Goal: Complete application form

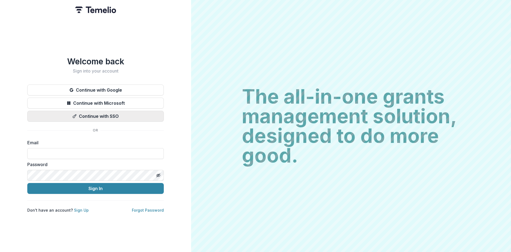
click at [81, 113] on button "Continue with SSO" at bounding box center [95, 116] width 137 height 11
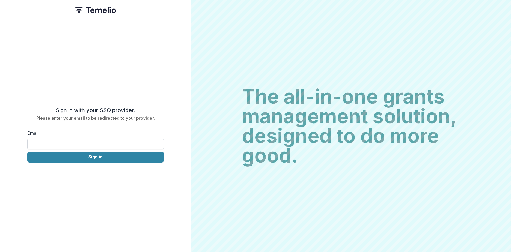
click at [82, 143] on input "Email" at bounding box center [95, 144] width 137 height 11
type input "**********"
click at [91, 156] on button "Sign in" at bounding box center [95, 157] width 137 height 11
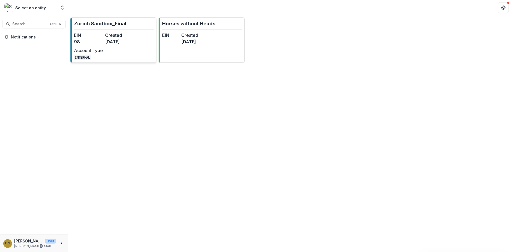
click at [116, 40] on dd "[DATE]" at bounding box center [119, 42] width 29 height 7
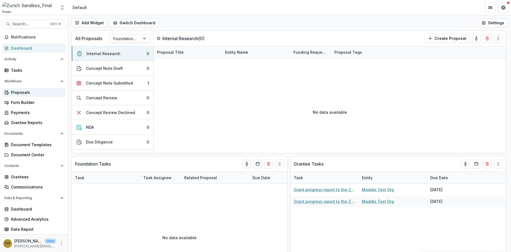
click at [25, 91] on div "Proposals" at bounding box center [36, 93] width 51 height 6
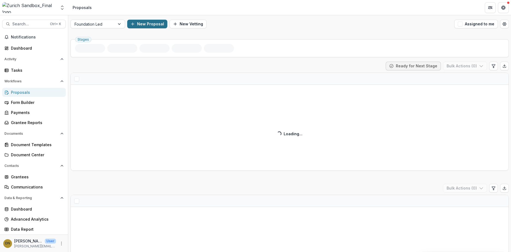
click at [148, 26] on button "New Proposal" at bounding box center [147, 24] width 40 height 9
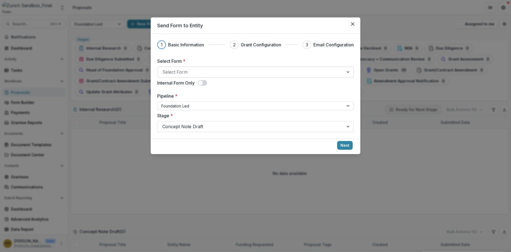
click at [179, 75] on div at bounding box center [250, 72] width 176 height 8
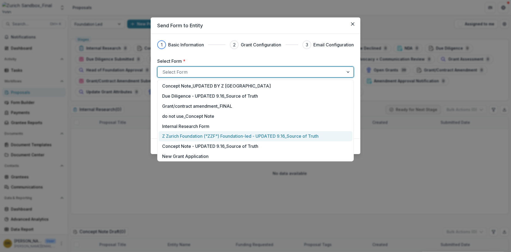
click at [199, 137] on p "Z Zurich Foundation ("ZZF") Foundation-led - UPDATED 9.16_Source of Truth" at bounding box center [240, 136] width 156 height 7
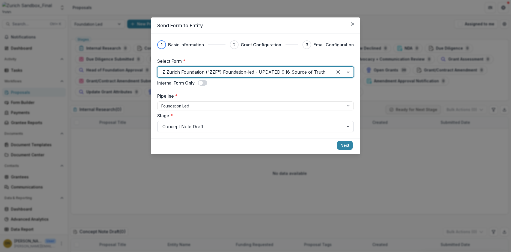
click at [205, 127] on div at bounding box center [250, 127] width 176 height 8
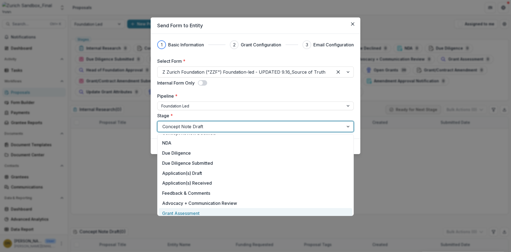
scroll to position [55, 0]
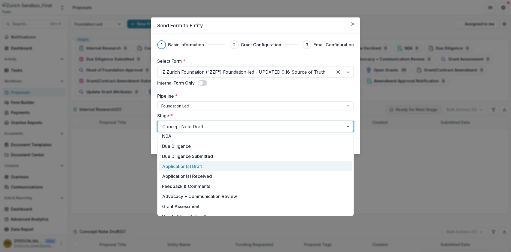
click at [184, 167] on div "Application(s) Draft" at bounding box center [256, 166] width 194 height 10
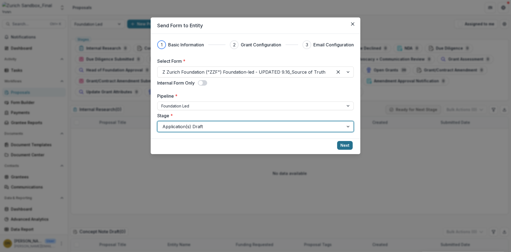
click at [350, 146] on button "Next" at bounding box center [345, 145] width 16 height 9
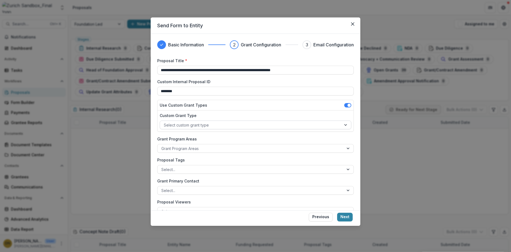
click at [214, 125] on div at bounding box center [251, 125] width 174 height 7
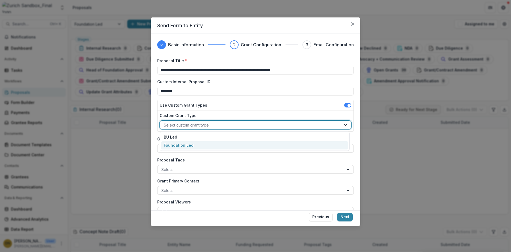
click at [197, 145] on div "Foundation Led" at bounding box center [254, 145] width 187 height 8
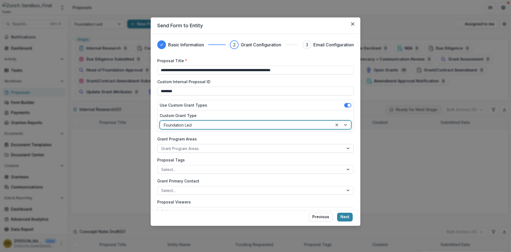
click at [198, 148] on div at bounding box center [250, 148] width 179 height 7
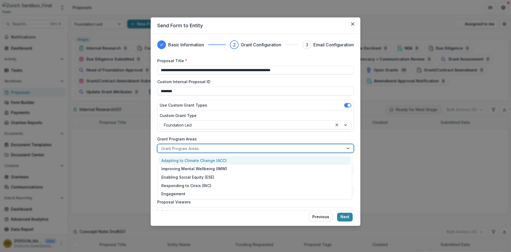
click at [204, 163] on div "Adapting to Climate Change (ACC)" at bounding box center [255, 160] width 192 height 8
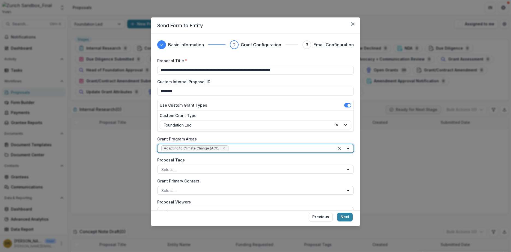
click at [186, 191] on div at bounding box center [250, 190] width 179 height 7
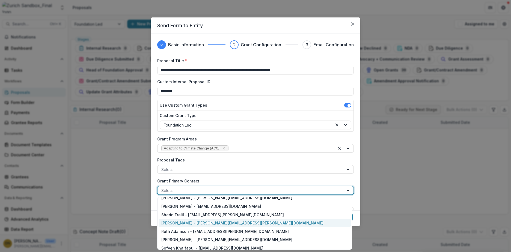
click at [189, 223] on div "[PERSON_NAME] - [PERSON_NAME][EMAIL_ADDRESS][PERSON_NAME][DOMAIN_NAME]" at bounding box center [255, 223] width 192 height 8
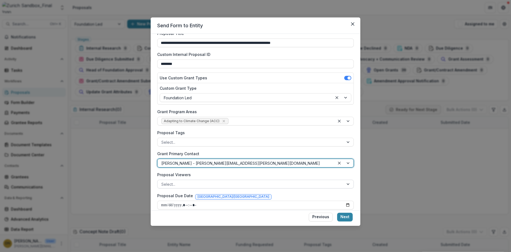
scroll to position [54, 0]
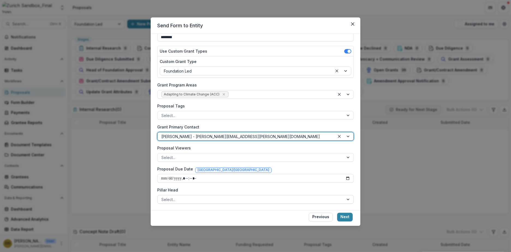
click at [191, 200] on div at bounding box center [250, 199] width 179 height 7
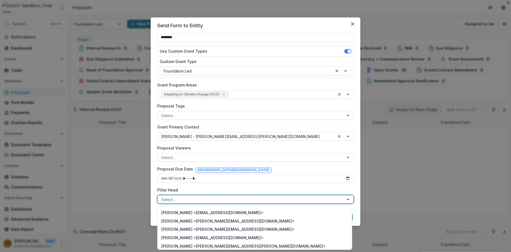
scroll to position [55, 0]
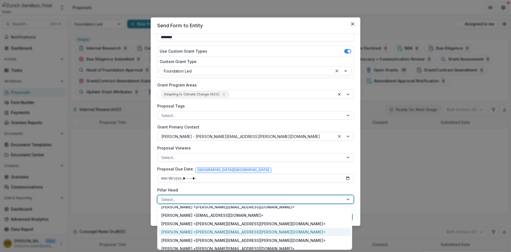
click at [196, 233] on div "[PERSON_NAME] <[PERSON_NAME][EMAIL_ADDRESS][PERSON_NAME][DOMAIN_NAME]>" at bounding box center [255, 232] width 192 height 8
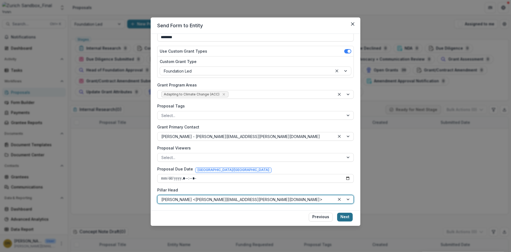
click at [348, 216] on button "Next" at bounding box center [345, 217] width 16 height 9
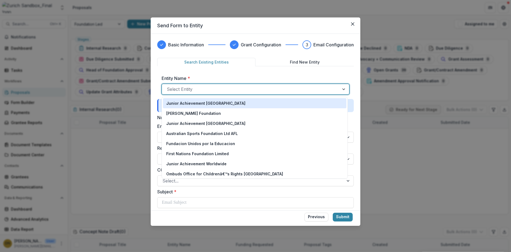
click at [198, 87] on div at bounding box center [251, 89] width 168 height 8
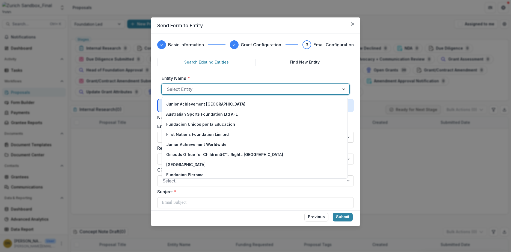
scroll to position [0, 0]
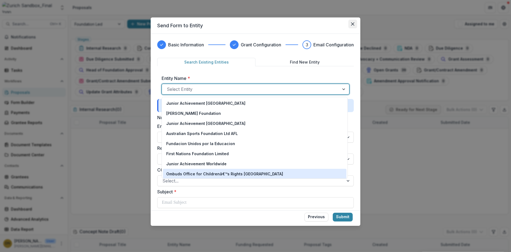
click at [354, 25] on button "Close" at bounding box center [352, 24] width 9 height 9
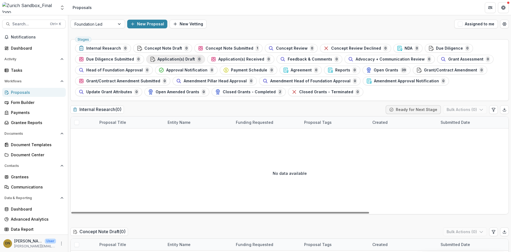
click at [185, 59] on span "Application(s) Draft" at bounding box center [176, 59] width 37 height 5
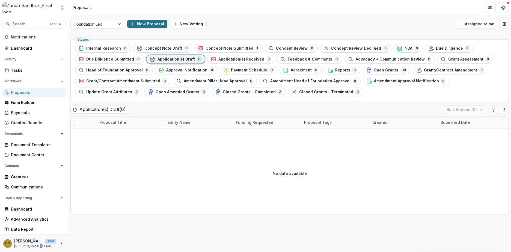
click at [152, 24] on button "New Proposal" at bounding box center [147, 24] width 40 height 9
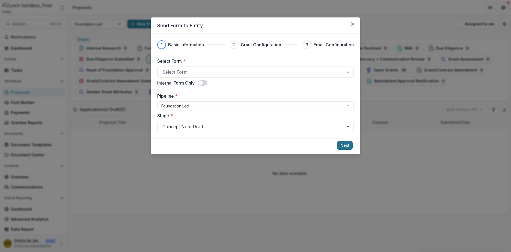
click at [345, 146] on button "Next" at bounding box center [345, 145] width 16 height 9
click at [346, 147] on button "Next" at bounding box center [345, 145] width 16 height 9
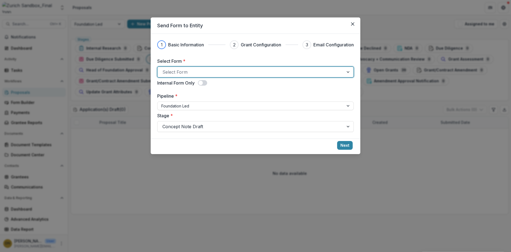
click at [350, 74] on div at bounding box center [349, 72] width 10 height 10
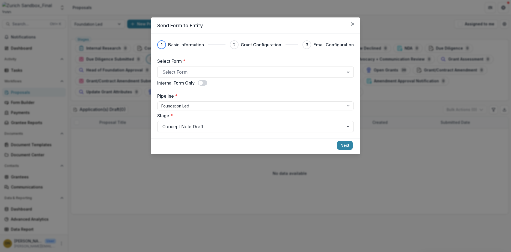
click at [381, 98] on div "Send Form to Entity 1 Basic Information 2 Grant Configuration 3 Email Configura…" at bounding box center [255, 126] width 511 height 252
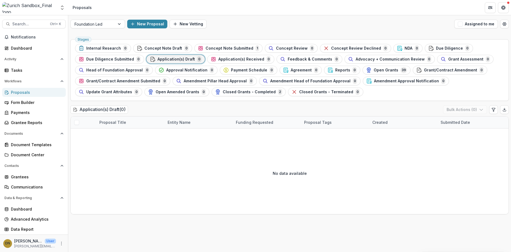
click at [181, 58] on span "Application(s) Draft" at bounding box center [176, 59] width 37 height 5
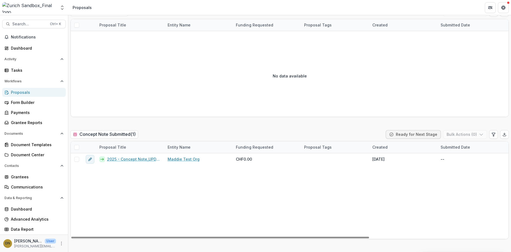
scroll to position [218, 0]
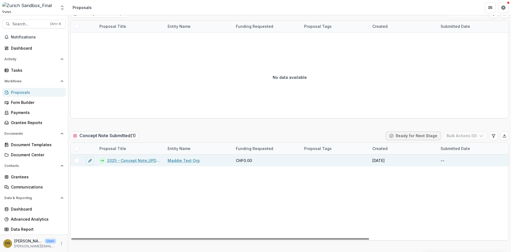
click at [184, 161] on link "Maddie Test Org" at bounding box center [184, 161] width 32 height 6
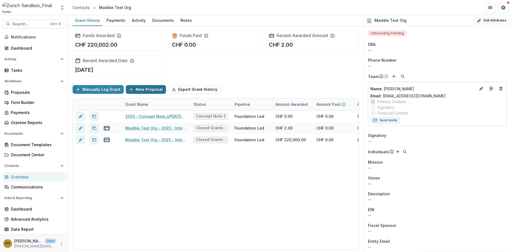
click at [138, 89] on button "New Proposal" at bounding box center [146, 89] width 40 height 9
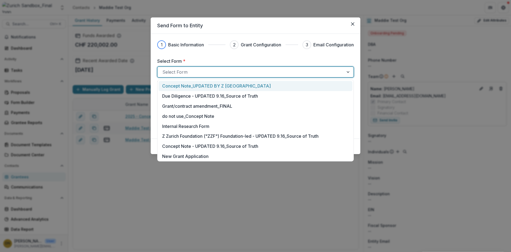
click at [178, 73] on div at bounding box center [250, 72] width 176 height 8
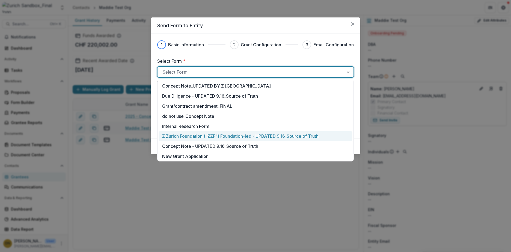
click at [191, 138] on p "Z Zurich Foundation ("ZZF") Foundation-led - UPDATED 9.16_Source of Truth" at bounding box center [240, 136] width 156 height 7
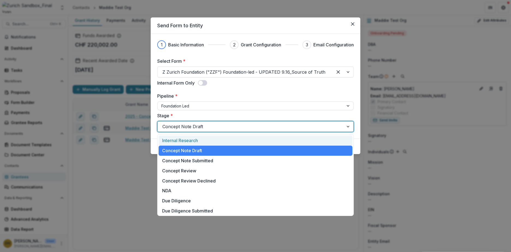
click at [192, 128] on div at bounding box center [250, 127] width 176 height 8
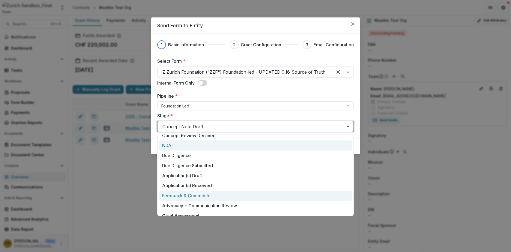
scroll to position [55, 0]
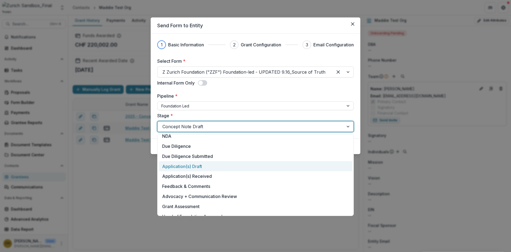
click at [185, 165] on div "Application(s) Draft" at bounding box center [256, 166] width 194 height 10
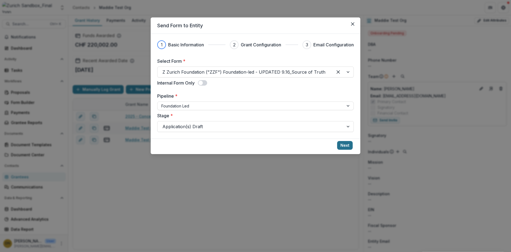
click at [342, 145] on button "Next" at bounding box center [345, 145] width 16 height 9
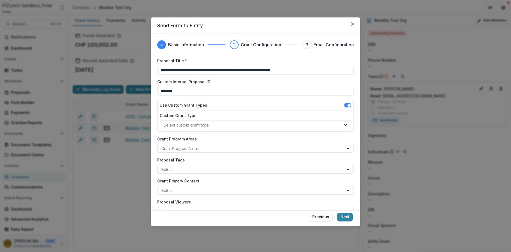
click at [203, 128] on div at bounding box center [251, 125] width 174 height 7
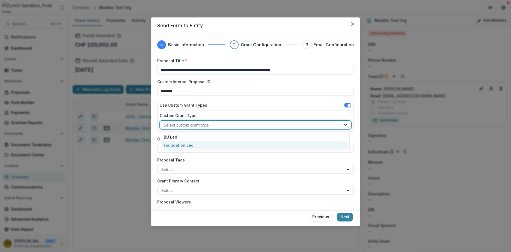
click at [201, 148] on div "Foundation Led" at bounding box center [254, 145] width 187 height 8
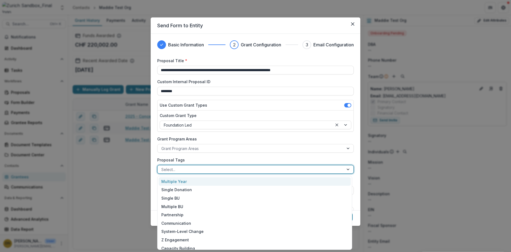
click at [200, 172] on div at bounding box center [250, 169] width 179 height 7
click at [201, 170] on div at bounding box center [250, 169] width 179 height 7
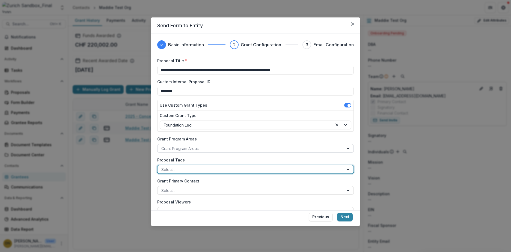
click at [200, 148] on div at bounding box center [250, 148] width 179 height 7
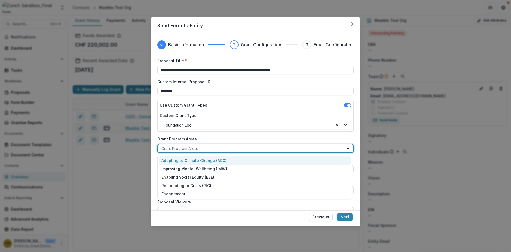
click at [199, 161] on div "Adapting to Climate Change (ACC)" at bounding box center [255, 160] width 192 height 8
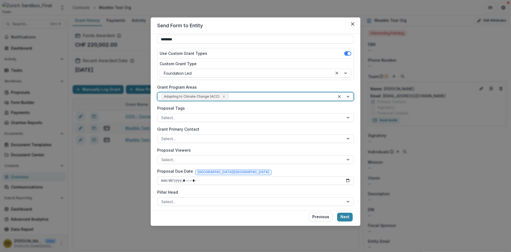
scroll to position [54, 0]
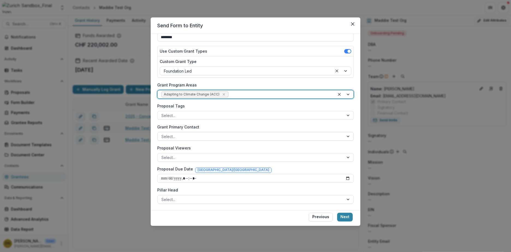
click at [185, 137] on div at bounding box center [250, 136] width 179 height 7
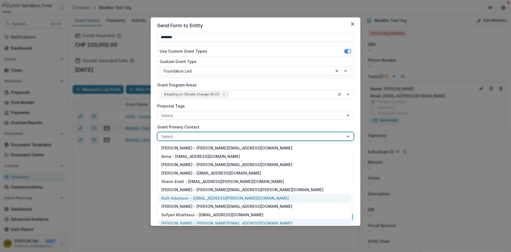
scroll to position [0, 0]
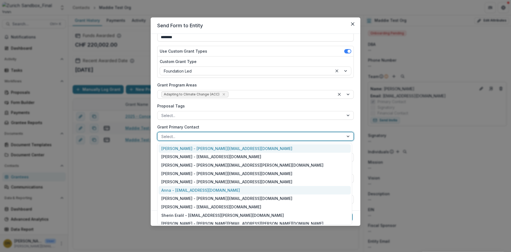
click at [196, 190] on div "Anna - [EMAIL_ADDRESS][DOMAIN_NAME]" at bounding box center [255, 190] width 192 height 8
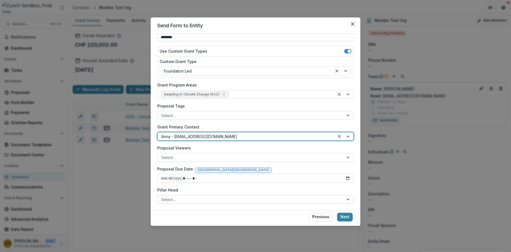
click at [191, 197] on div at bounding box center [250, 199] width 179 height 7
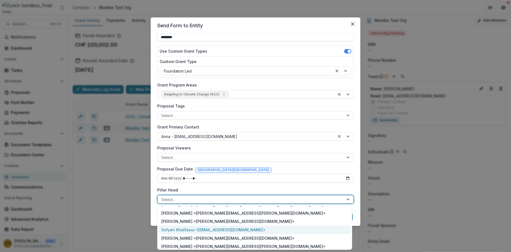
scroll to position [55, 0]
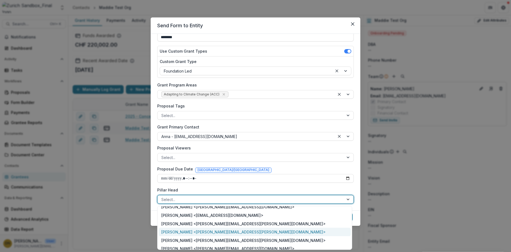
click at [193, 233] on div "[PERSON_NAME] <[PERSON_NAME][EMAIL_ADDRESS][PERSON_NAME][DOMAIN_NAME]>" at bounding box center [255, 232] width 192 height 8
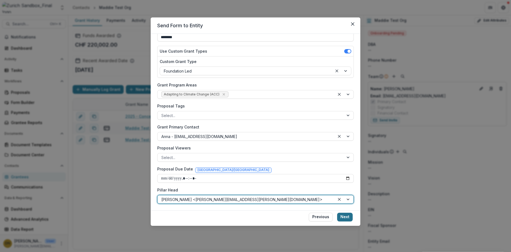
click at [345, 218] on button "Next" at bounding box center [345, 217] width 16 height 9
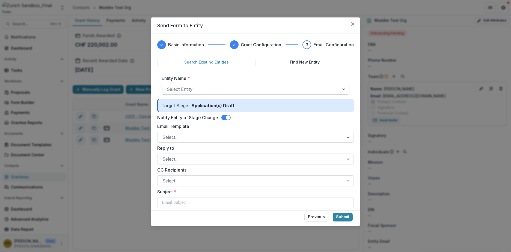
click at [189, 90] on div at bounding box center [251, 89] width 168 height 8
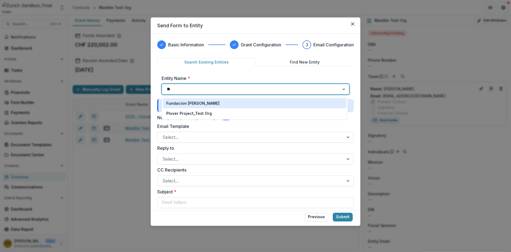
type input "*"
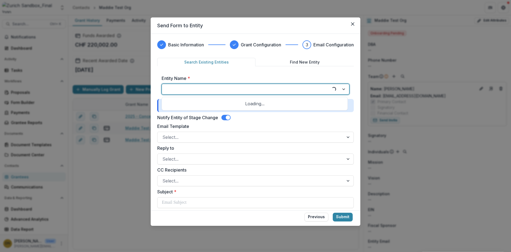
type input "*"
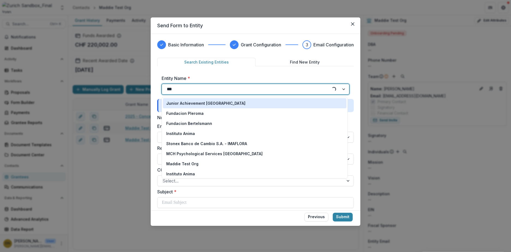
type input "****"
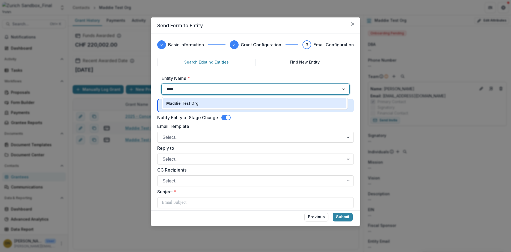
click at [190, 105] on p "Maddie Test Org" at bounding box center [182, 103] width 32 height 6
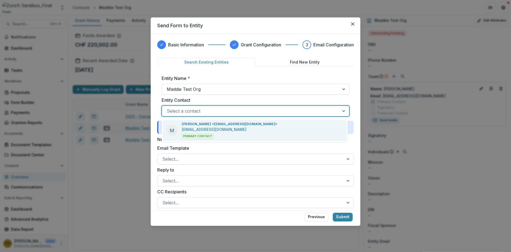
click at [191, 109] on div at bounding box center [251, 111] width 168 height 8
click at [198, 125] on p "[PERSON_NAME] <[EMAIL_ADDRESS][DOMAIN_NAME]>" at bounding box center [230, 124] width 96 height 5
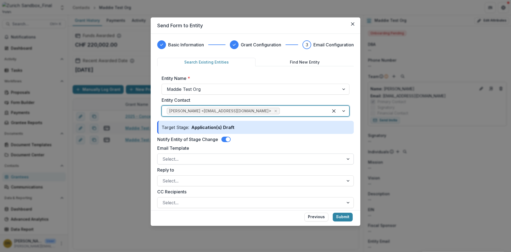
click at [187, 159] on div at bounding box center [250, 159] width 176 height 8
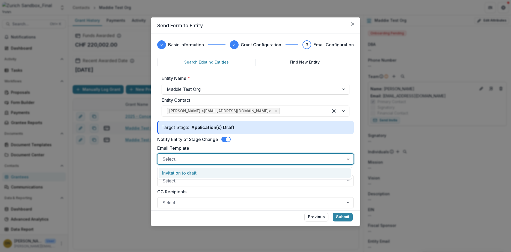
click at [186, 172] on div "Invitation to draft" at bounding box center [255, 173] width 192 height 10
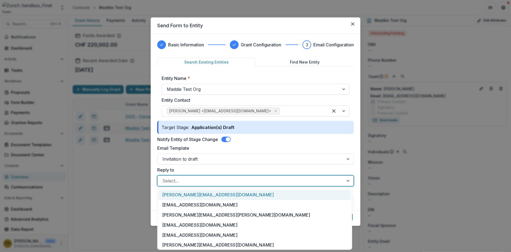
click at [187, 184] on div at bounding box center [250, 181] width 176 height 8
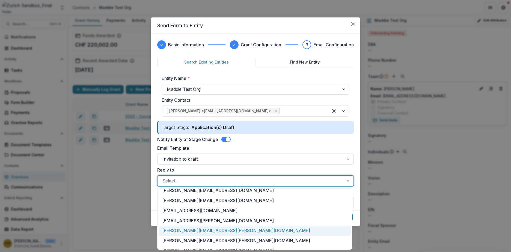
click at [189, 233] on div "[PERSON_NAME][EMAIL_ADDRESS][PERSON_NAME][DOMAIN_NAME]" at bounding box center [255, 231] width 192 height 10
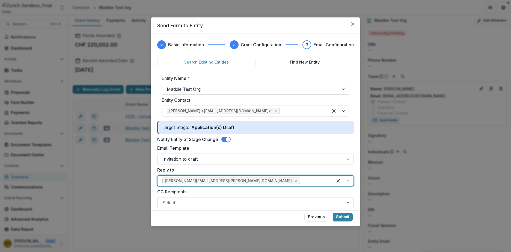
click at [195, 204] on div at bounding box center [250, 203] width 176 height 8
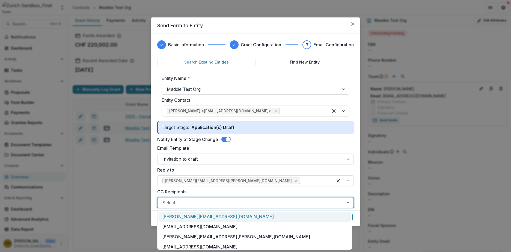
click at [195, 204] on div at bounding box center [250, 203] width 176 height 8
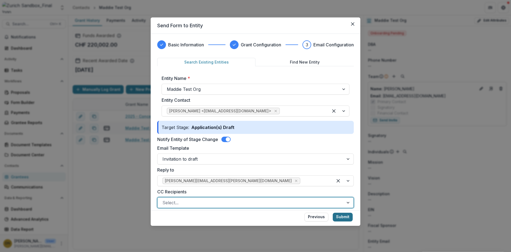
click at [338, 219] on button "Submit" at bounding box center [343, 217] width 20 height 9
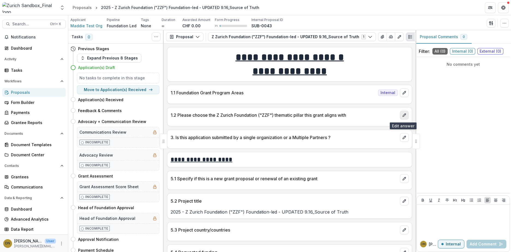
click at [402, 117] on icon "edit" at bounding box center [404, 115] width 4 height 4
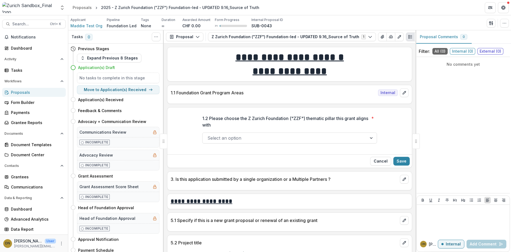
click at [305, 141] on div at bounding box center [285, 138] width 155 height 8
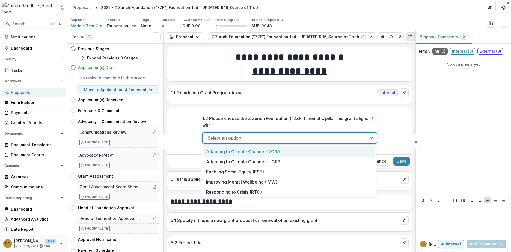
click at [267, 153] on div "Adapting to Climate Change – ZCRA" at bounding box center [289, 152] width 173 height 10
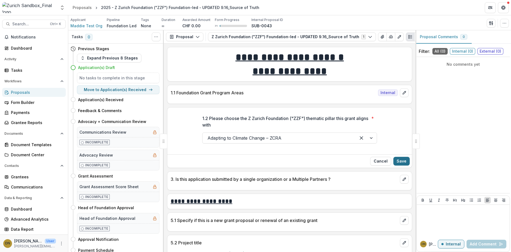
click at [398, 161] on button "Save" at bounding box center [402, 161] width 16 height 9
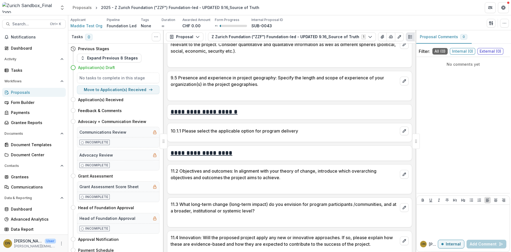
scroll to position [573, 0]
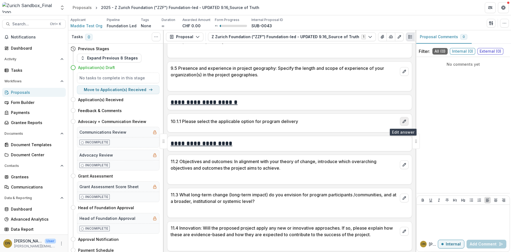
click at [406, 125] on button "edit" at bounding box center [404, 121] width 9 height 9
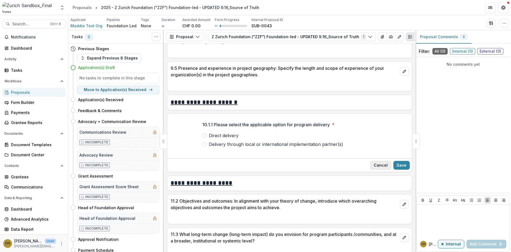
click at [384, 165] on button "Cancel" at bounding box center [380, 165] width 21 height 9
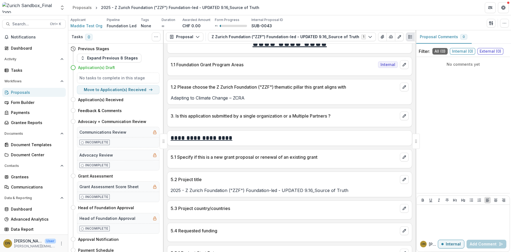
scroll to position [0, 0]
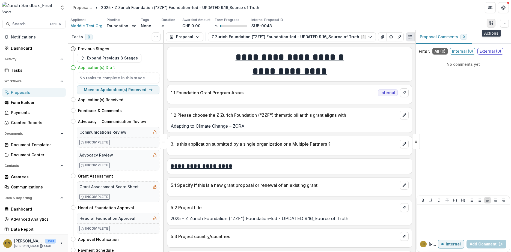
click at [493, 23] on line "button" at bounding box center [492, 23] width 1 height 0
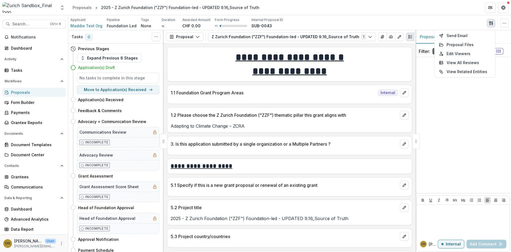
click at [493, 23] on line "button" at bounding box center [492, 23] width 1 height 0
click at [502, 22] on icon "button" at bounding box center [504, 23] width 4 height 4
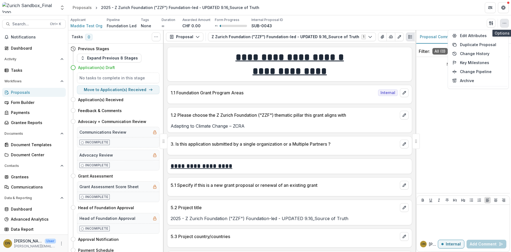
click at [502, 26] on button "button" at bounding box center [504, 23] width 9 height 9
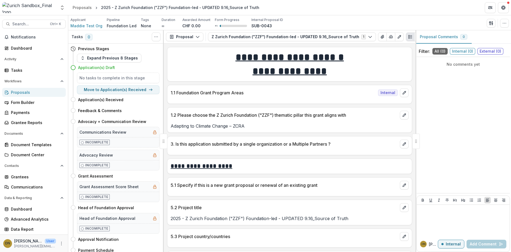
click at [30, 246] on p "[PERSON_NAME][EMAIL_ADDRESS][PERSON_NAME][DOMAIN_NAME]" at bounding box center [35, 246] width 42 height 5
click at [60, 242] on icon "More" at bounding box center [61, 244] width 4 height 4
click at [80, 242] on button "Logout" at bounding box center [96, 241] width 58 height 9
